Goal: Check status: Check status

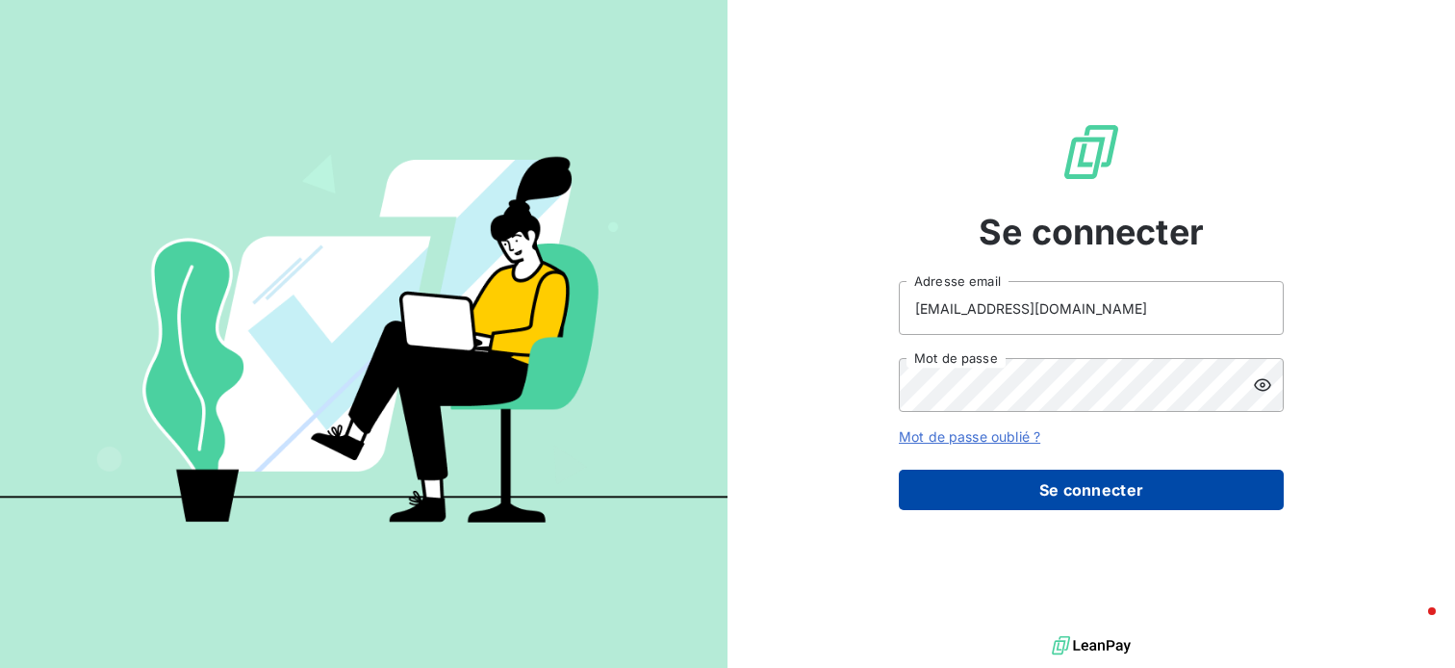
click at [1098, 486] on button "Se connecter" at bounding box center [1091, 490] width 385 height 40
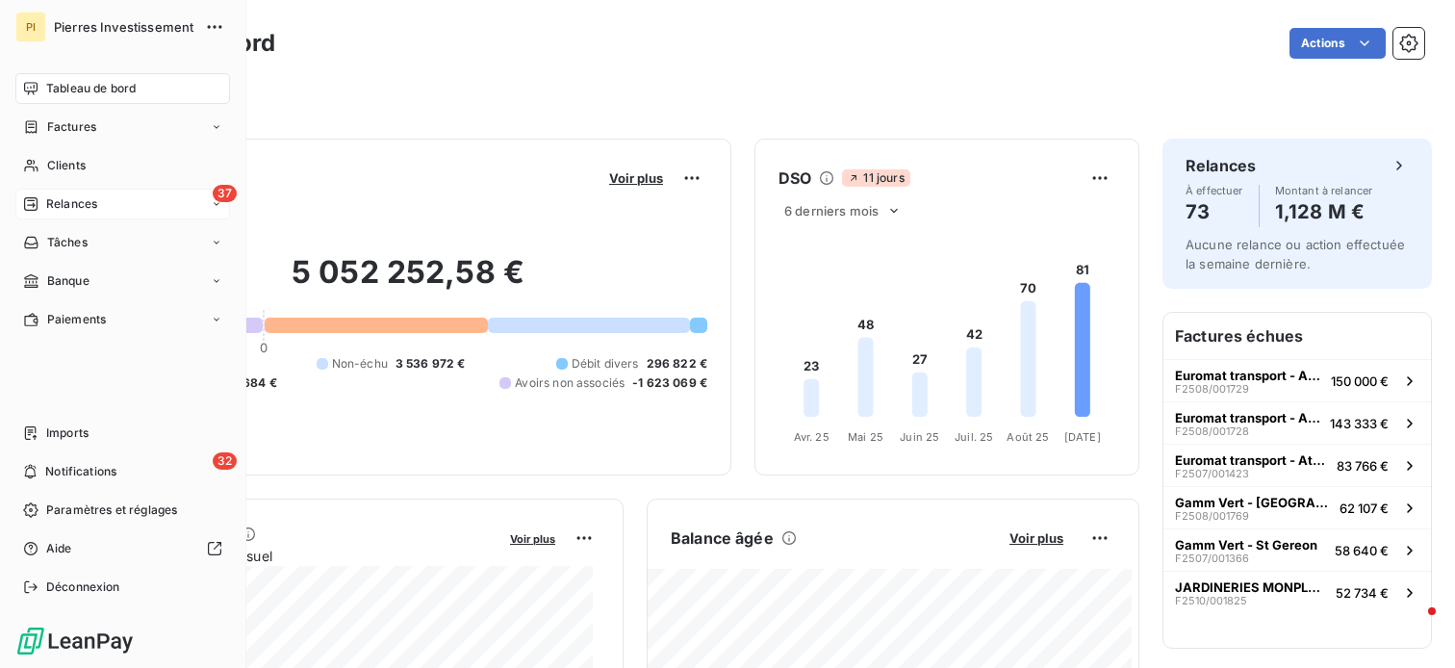
click at [75, 217] on div "37 Relances" at bounding box center [122, 204] width 215 height 31
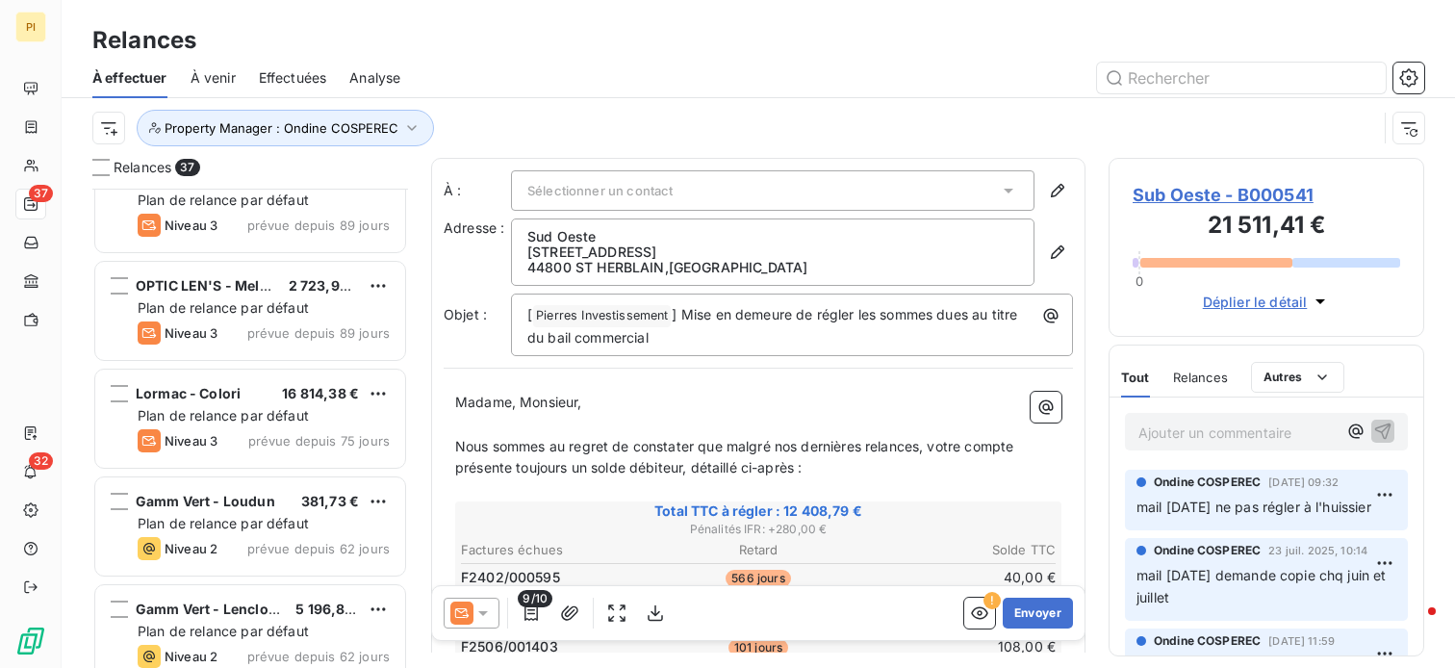
scroll to position [674, 0]
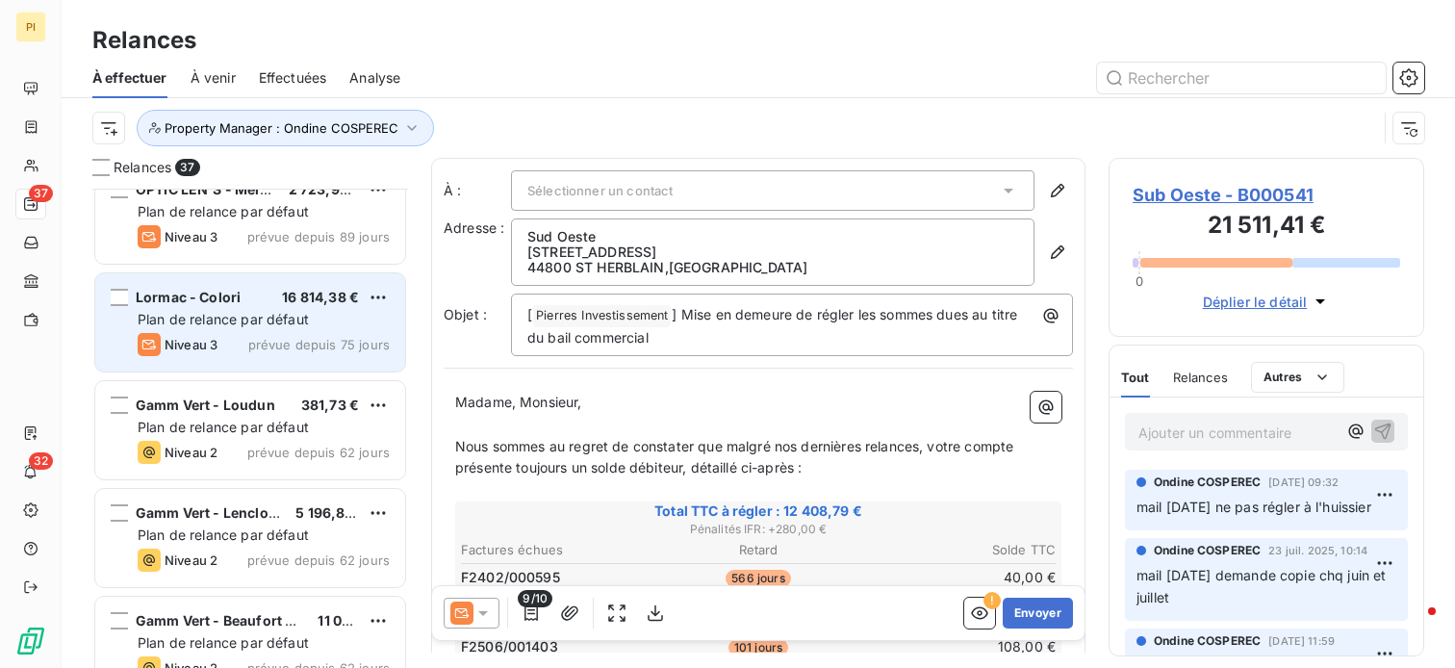
click at [301, 328] on div "Lormac - Colori 16 814,38 € Plan de relance par défaut Niveau 3 prévue depuis 7…" at bounding box center [250, 322] width 310 height 98
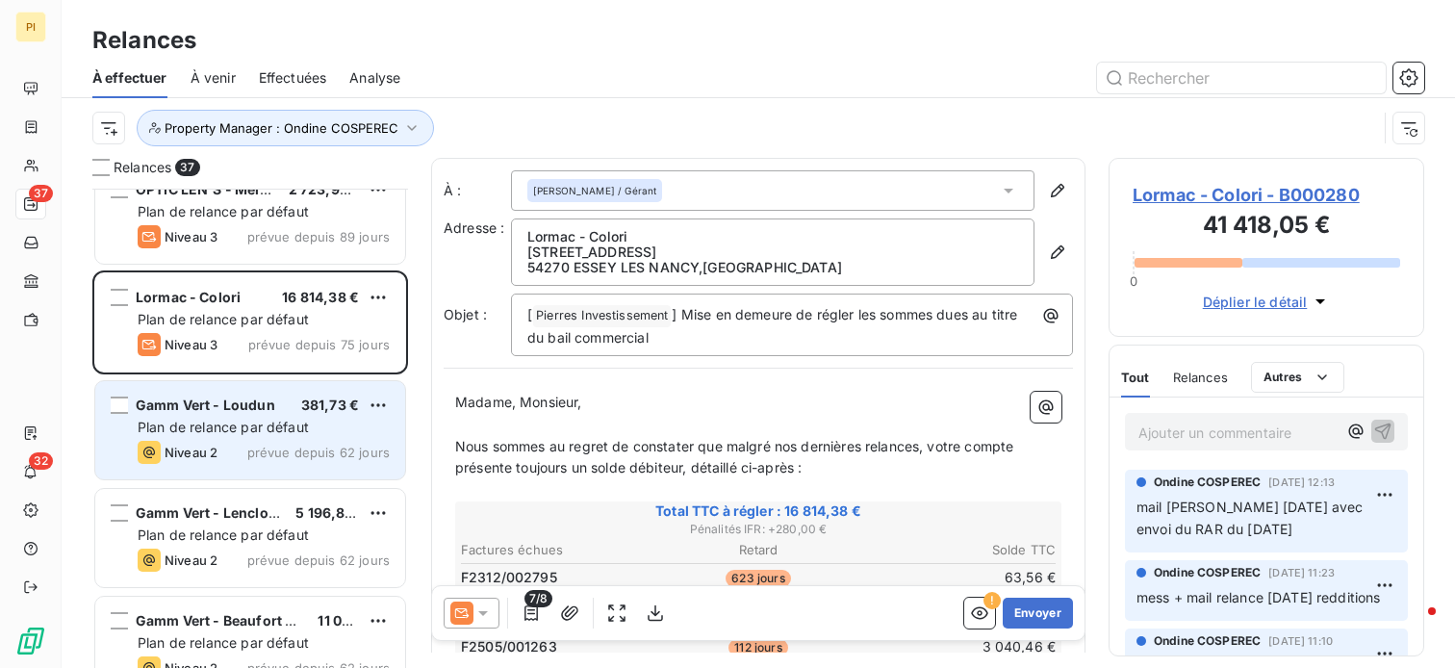
click at [307, 428] on span "Plan de relance par défaut" at bounding box center [223, 427] width 171 height 16
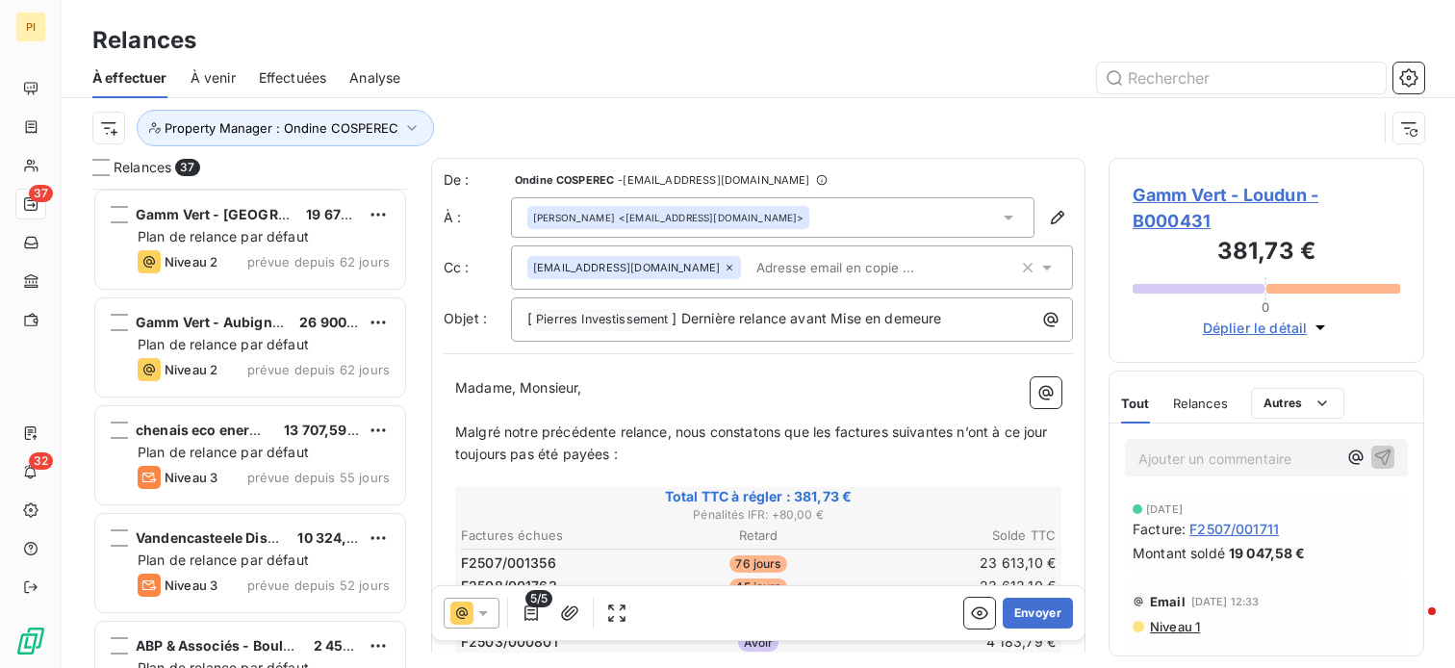
scroll to position [3369, 0]
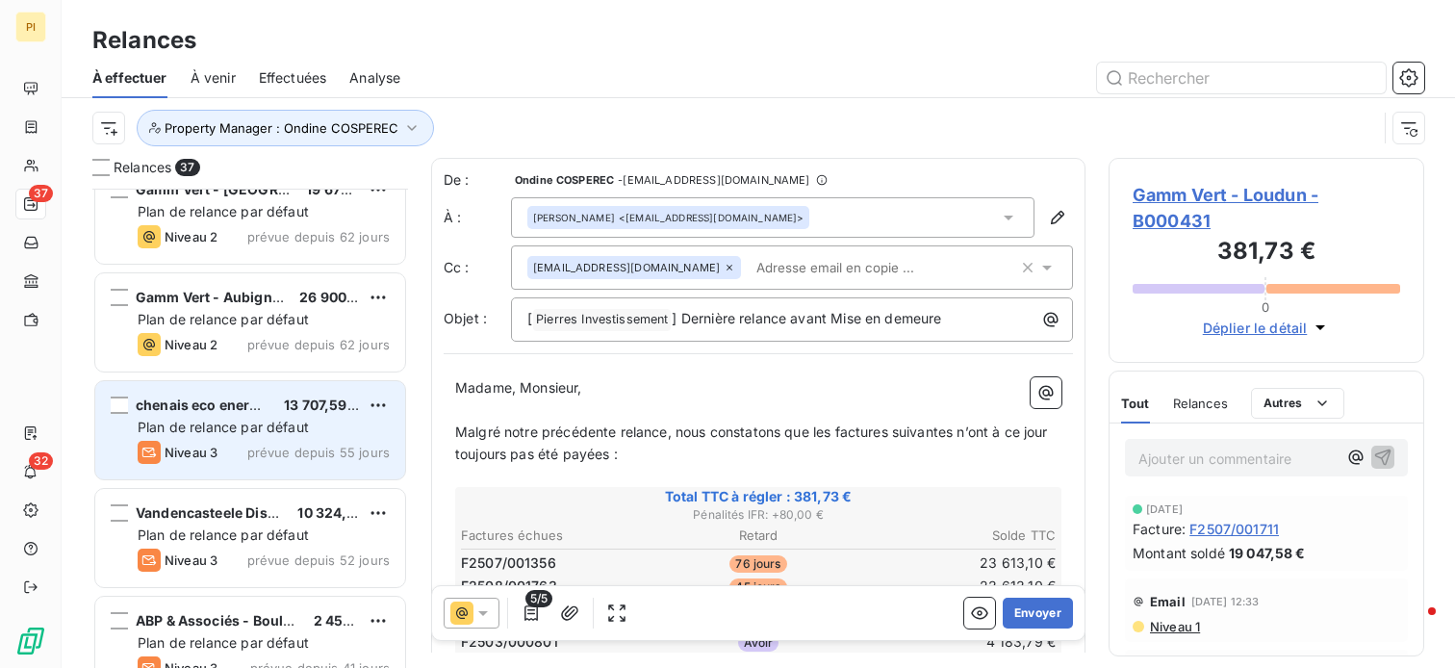
drag, startPoint x: 258, startPoint y: 416, endPoint x: 335, endPoint y: 414, distance: 77.0
click at [259, 418] on div "Plan de relance par défaut" at bounding box center [264, 427] width 252 height 19
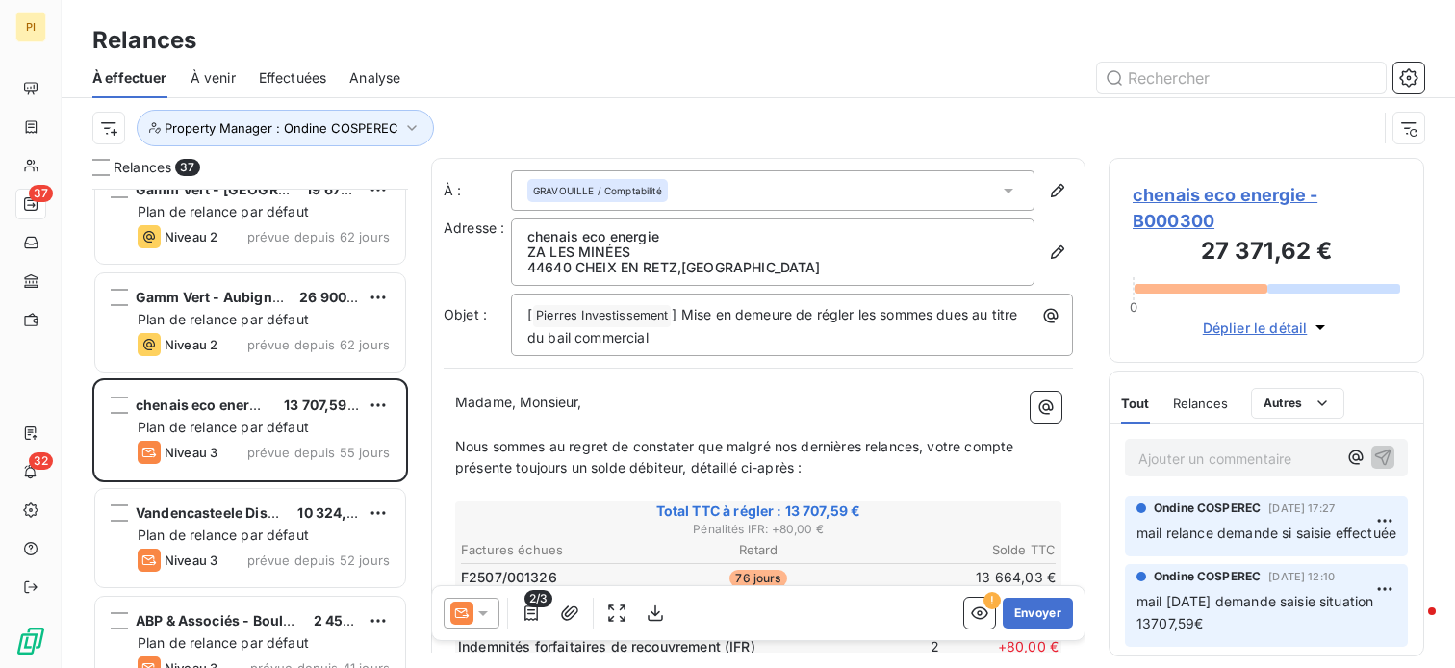
drag, startPoint x: 1252, startPoint y: 460, endPoint x: 1317, endPoint y: 482, distance: 68.2
click at [1252, 461] on p "Ajouter un commentaire ﻿" at bounding box center [1238, 459] width 198 height 24
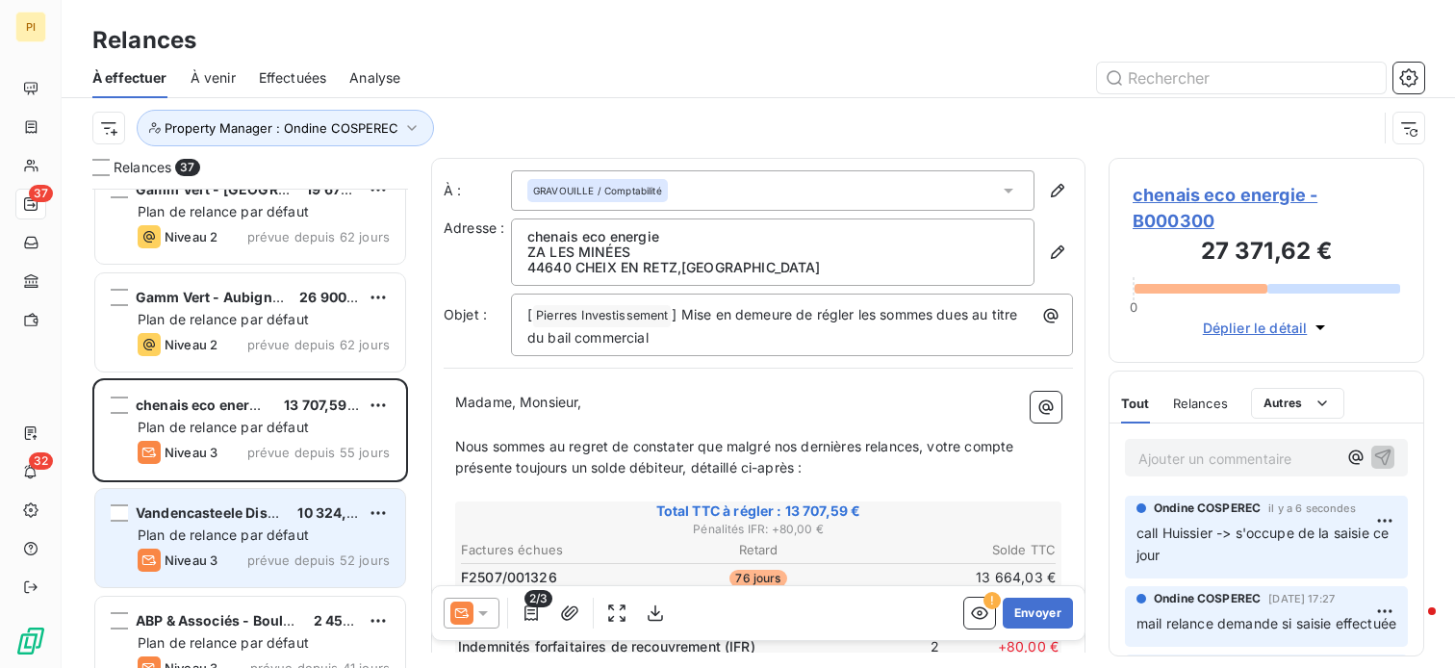
drag, startPoint x: 236, startPoint y: 527, endPoint x: 299, endPoint y: 498, distance: 69.8
click at [280, 506] on div "Vandencasteele Distribution 10 324,04 € Plan de relance par défaut Niveau 3 pré…" at bounding box center [250, 538] width 310 height 98
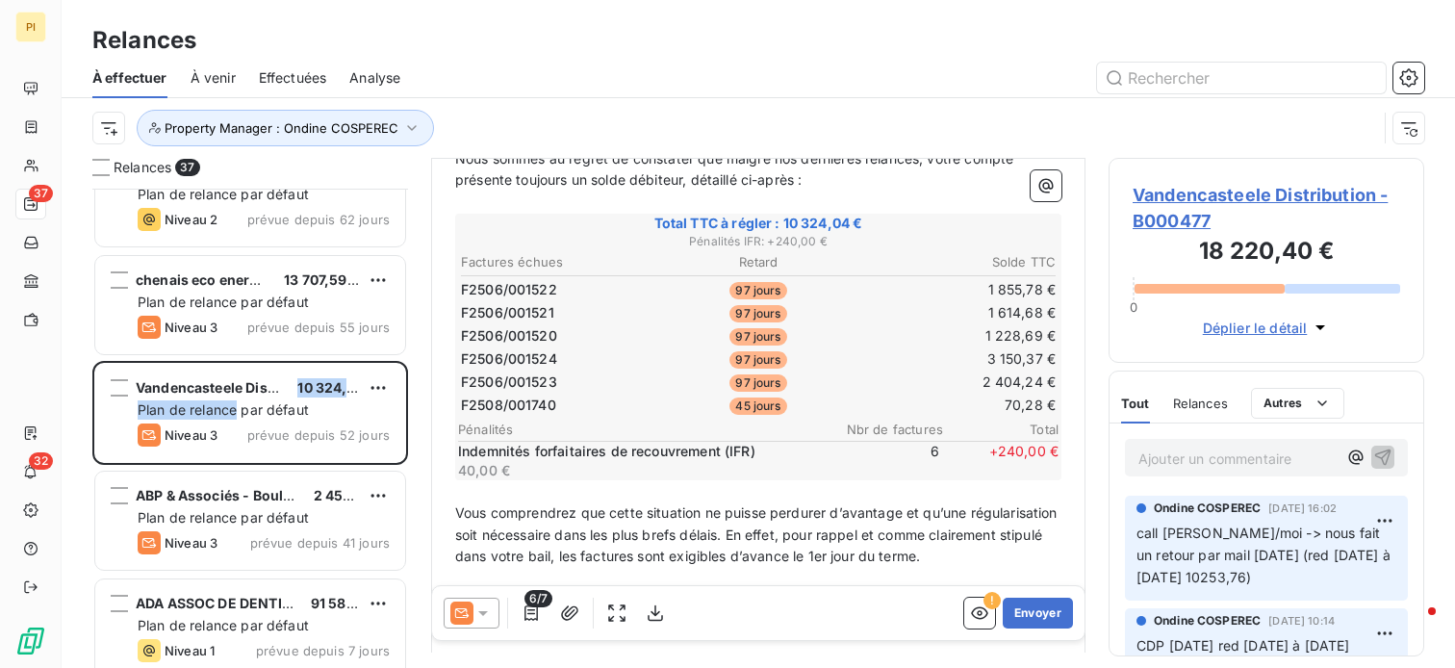
scroll to position [3510, 0]
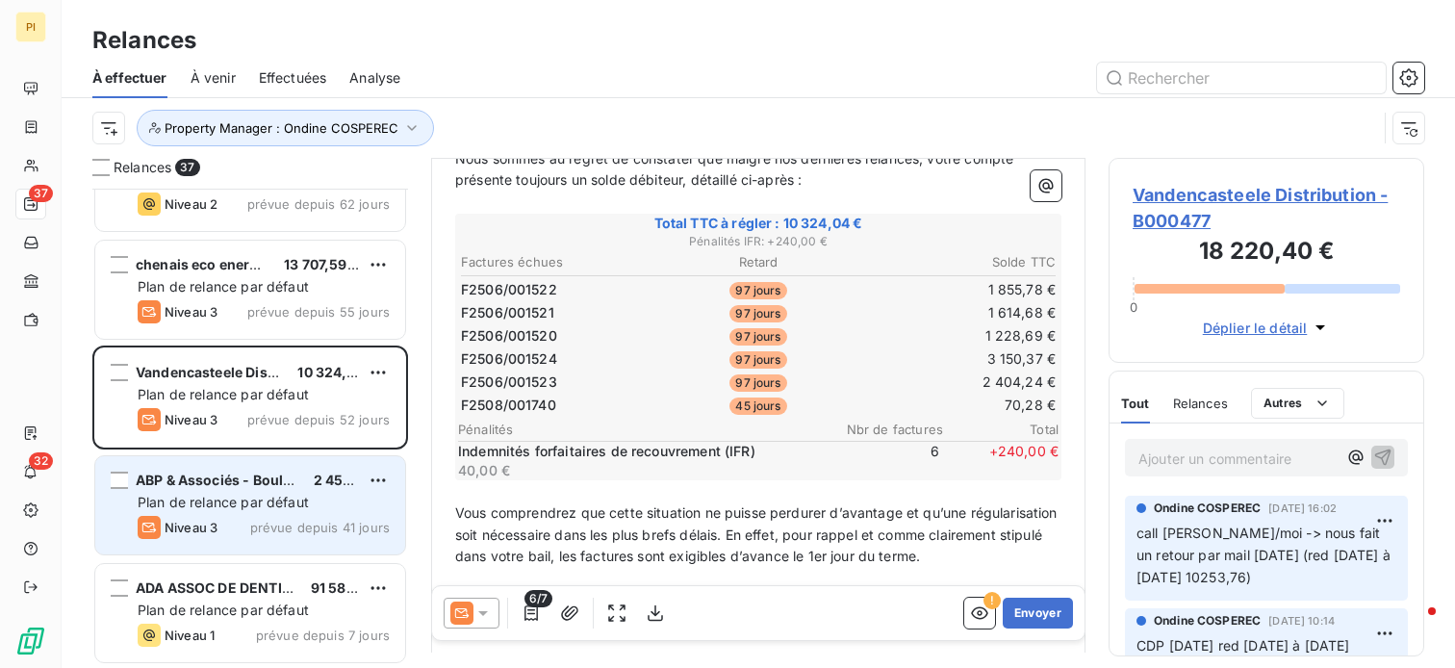
drag, startPoint x: 275, startPoint y: 497, endPoint x: 302, endPoint y: 494, distance: 27.1
click at [278, 495] on span "Plan de relance par défaut" at bounding box center [223, 502] width 171 height 16
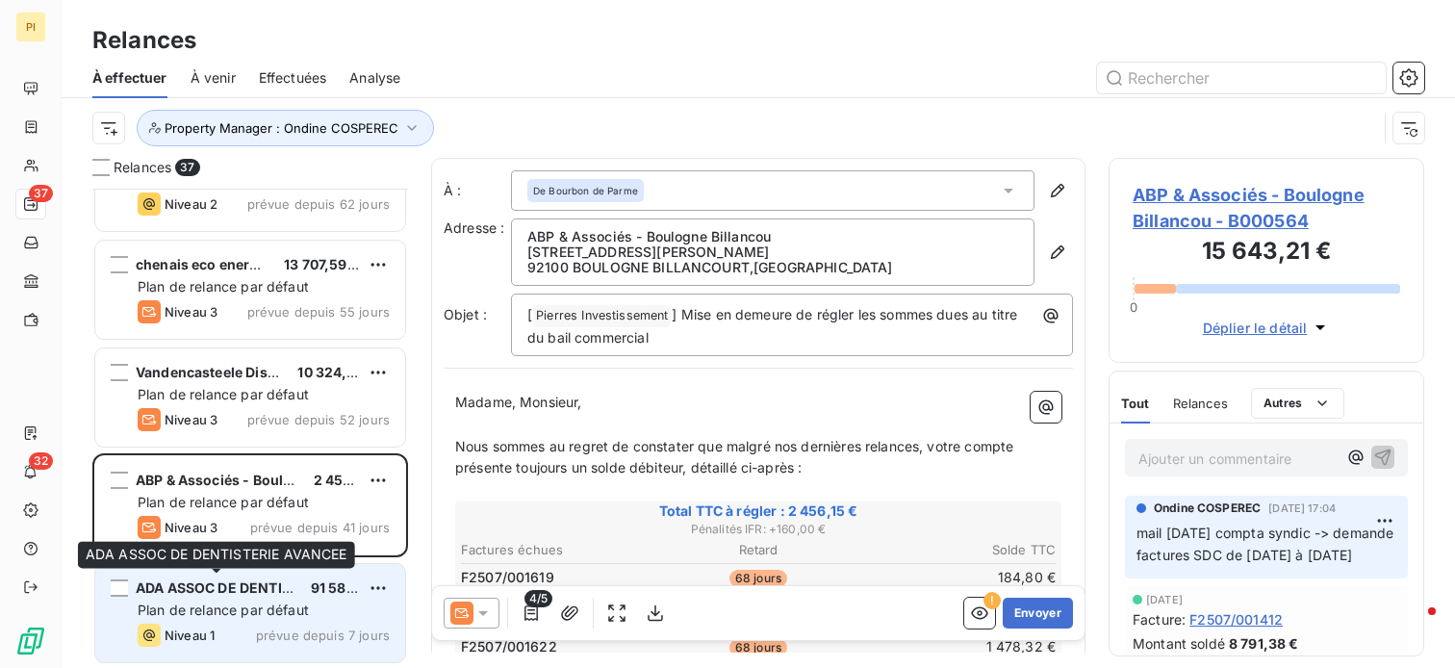
drag, startPoint x: 253, startPoint y: 581, endPoint x: 276, endPoint y: 578, distance: 23.4
click at [261, 579] on span "ADA ASSOC DE DENTISTERIE AVANCEE" at bounding box center [267, 587] width 263 height 16
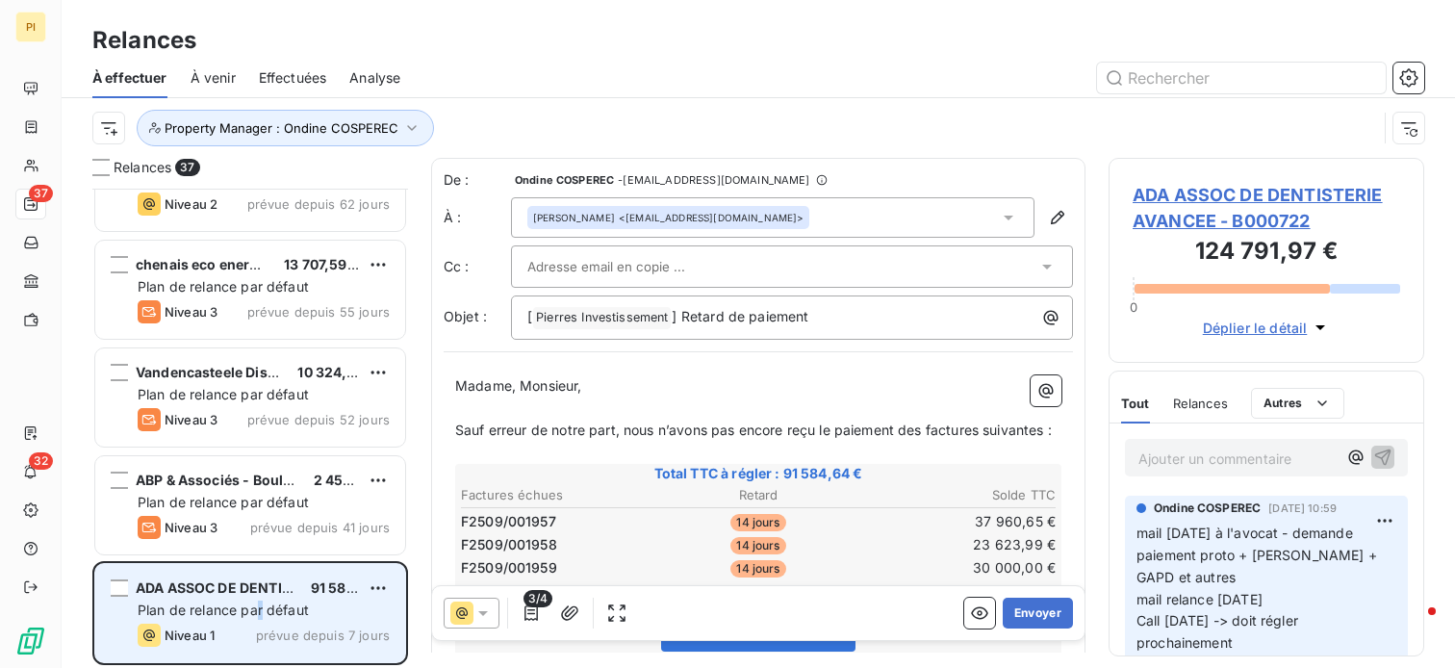
drag, startPoint x: 276, startPoint y: 578, endPoint x: 266, endPoint y: 615, distance: 39.0
click at [266, 615] on span "Plan de relance par défaut" at bounding box center [223, 610] width 171 height 16
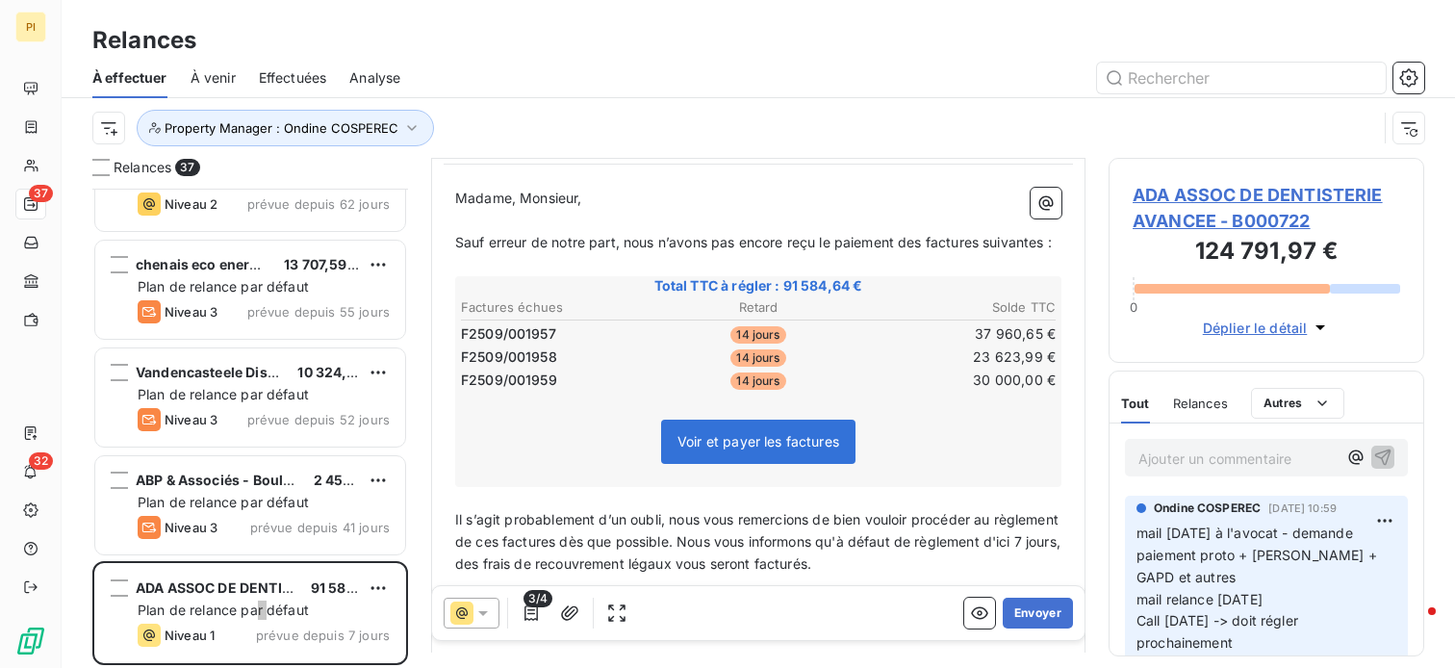
scroll to position [193, 0]
